Goal: Check status

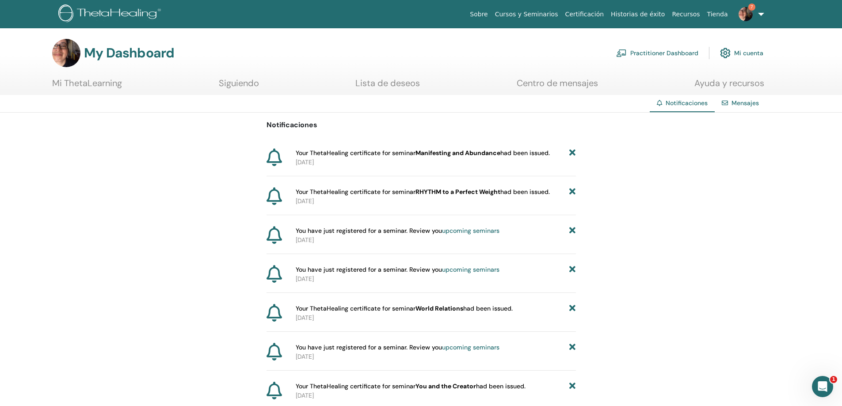
click at [115, 88] on link "Mi ThetaLearning" at bounding box center [87, 86] width 70 height 17
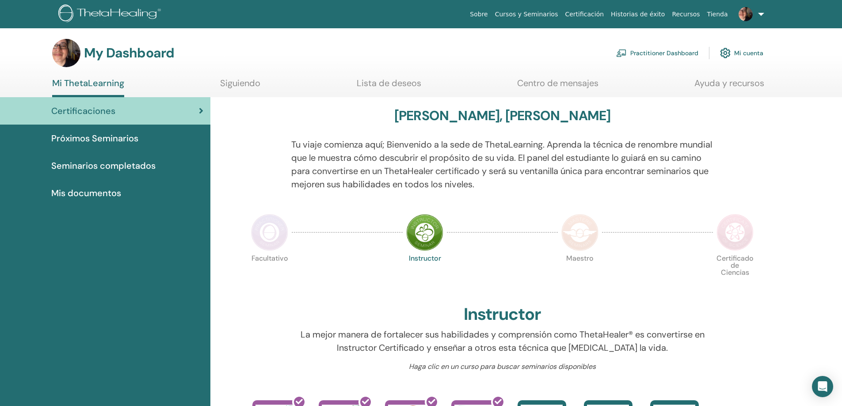
click at [124, 167] on span "Seminarios completados" at bounding box center [103, 165] width 104 height 13
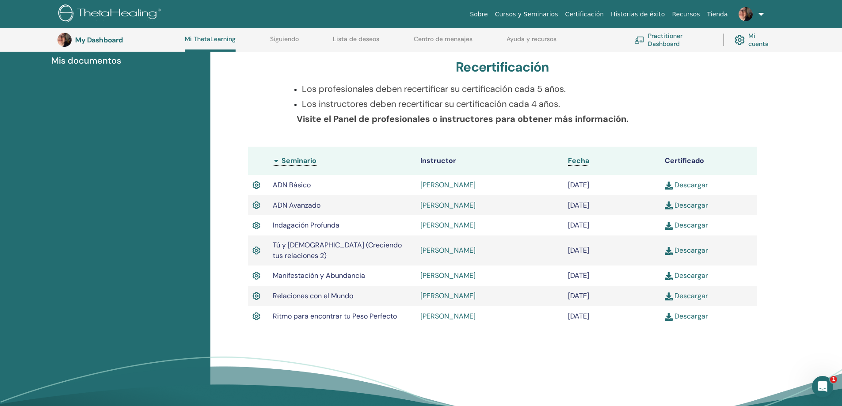
scroll to position [171, 0]
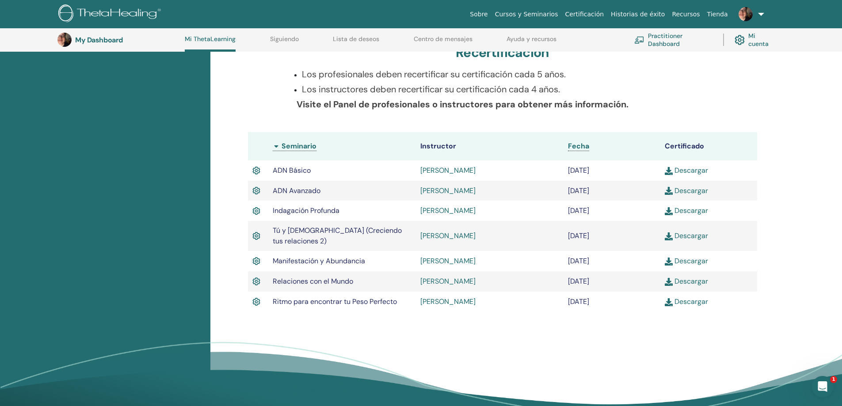
click at [668, 298] on img at bounding box center [669, 302] width 8 height 8
click at [666, 258] on img at bounding box center [669, 262] width 8 height 8
